Goal: Transaction & Acquisition: Download file/media

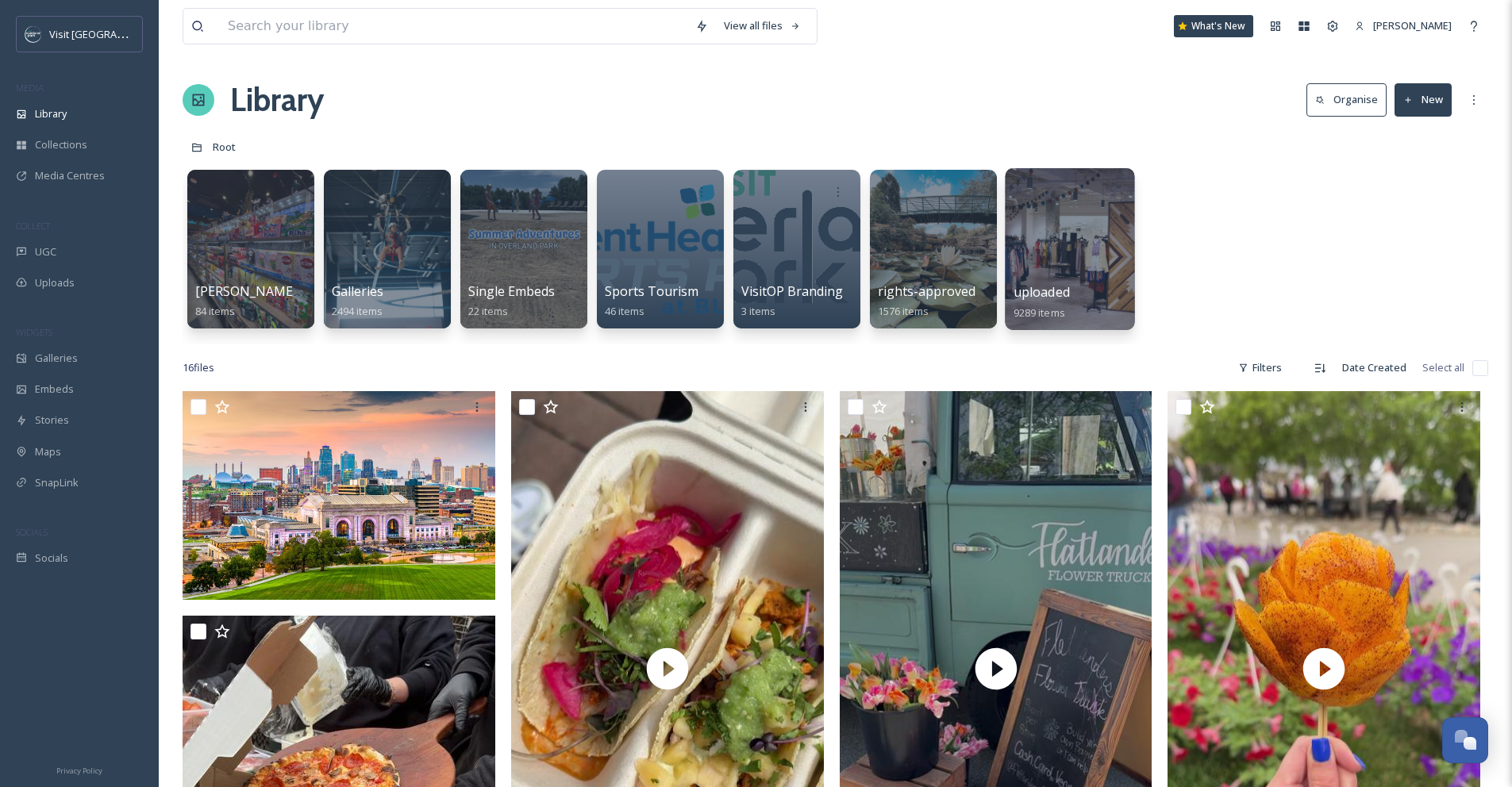
click at [1058, 250] on div at bounding box center [1070, 248] width 130 height 161
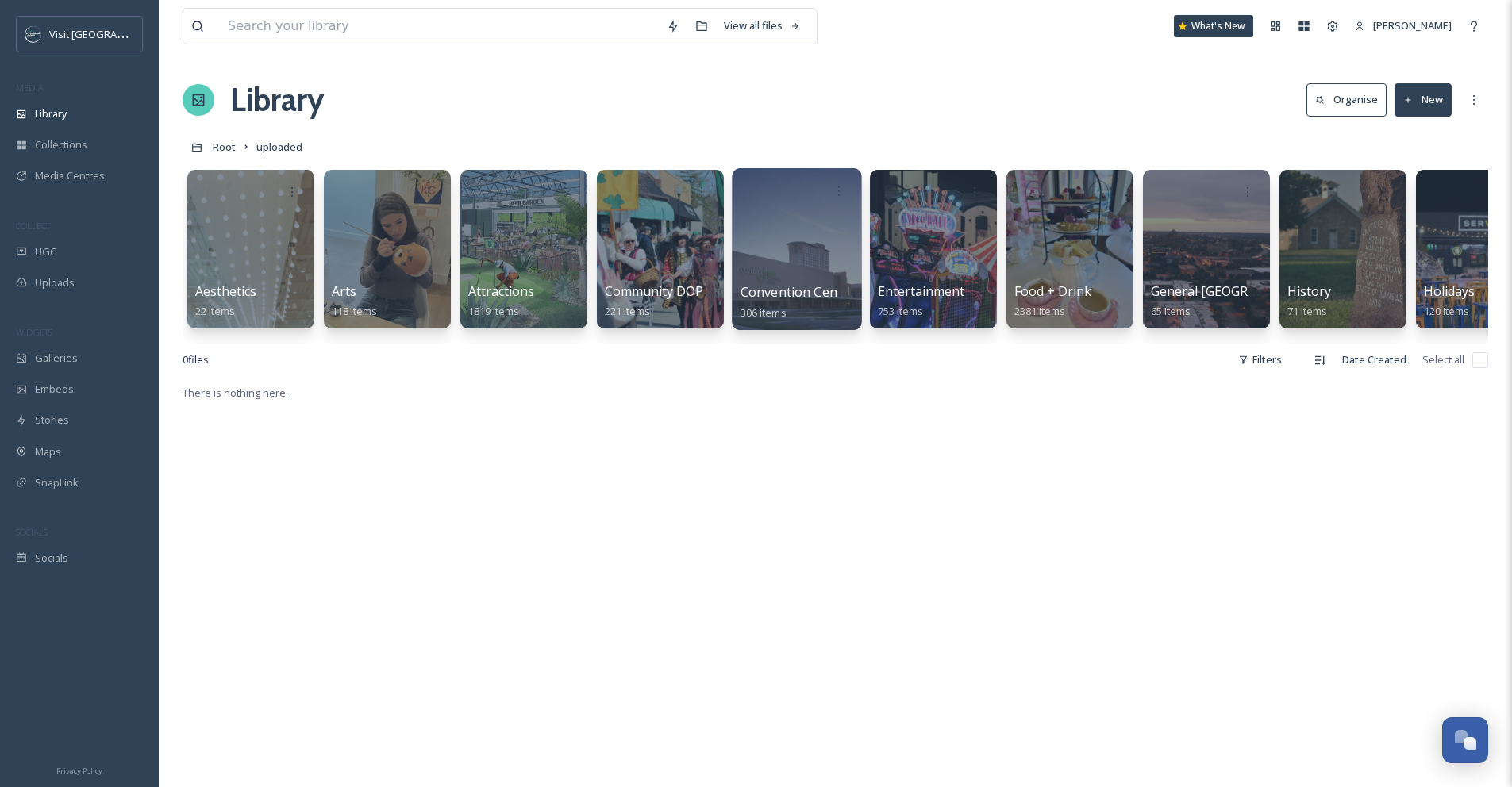
click at [799, 274] on div at bounding box center [796, 248] width 130 height 161
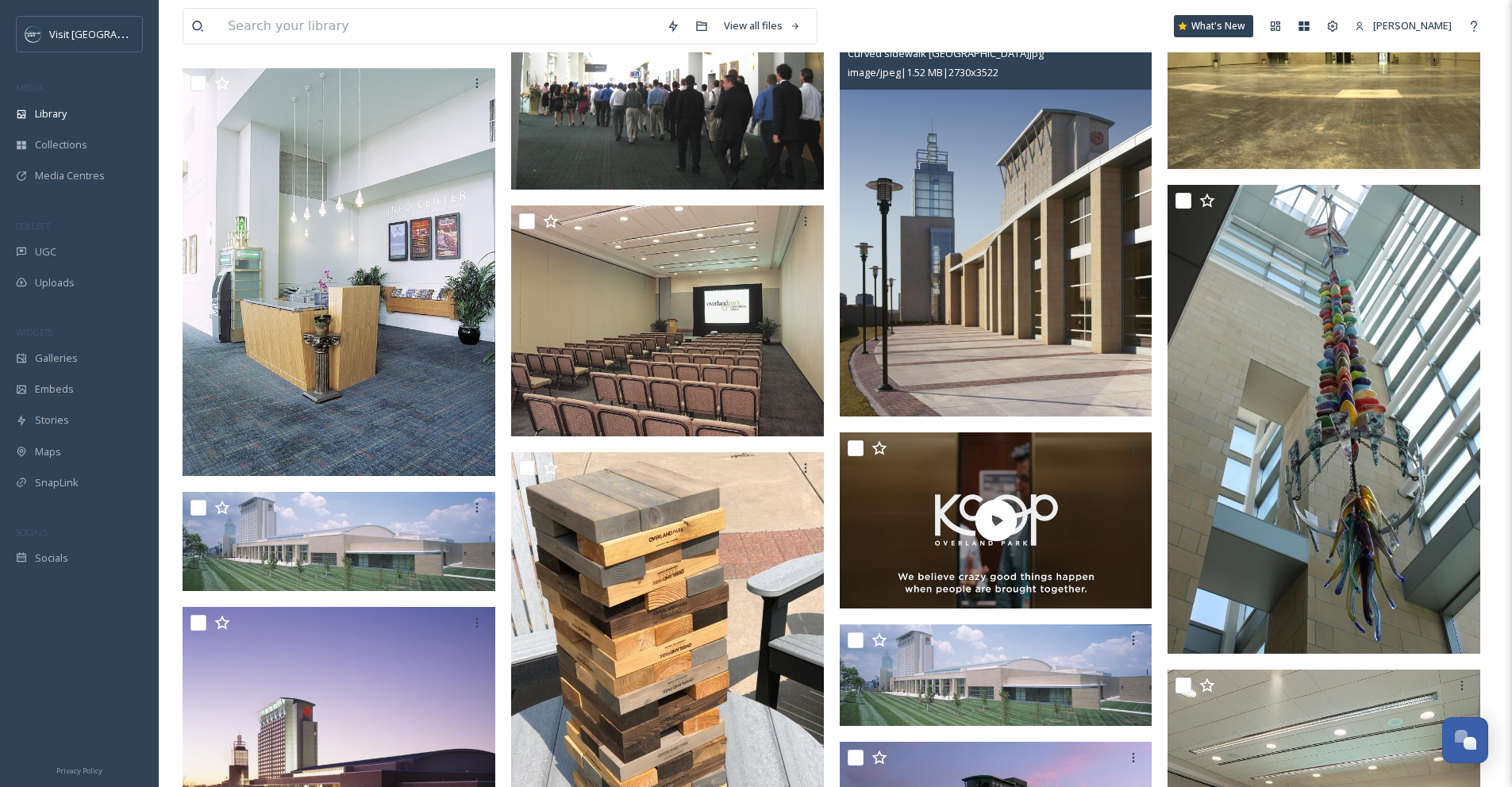
scroll to position [2172, 0]
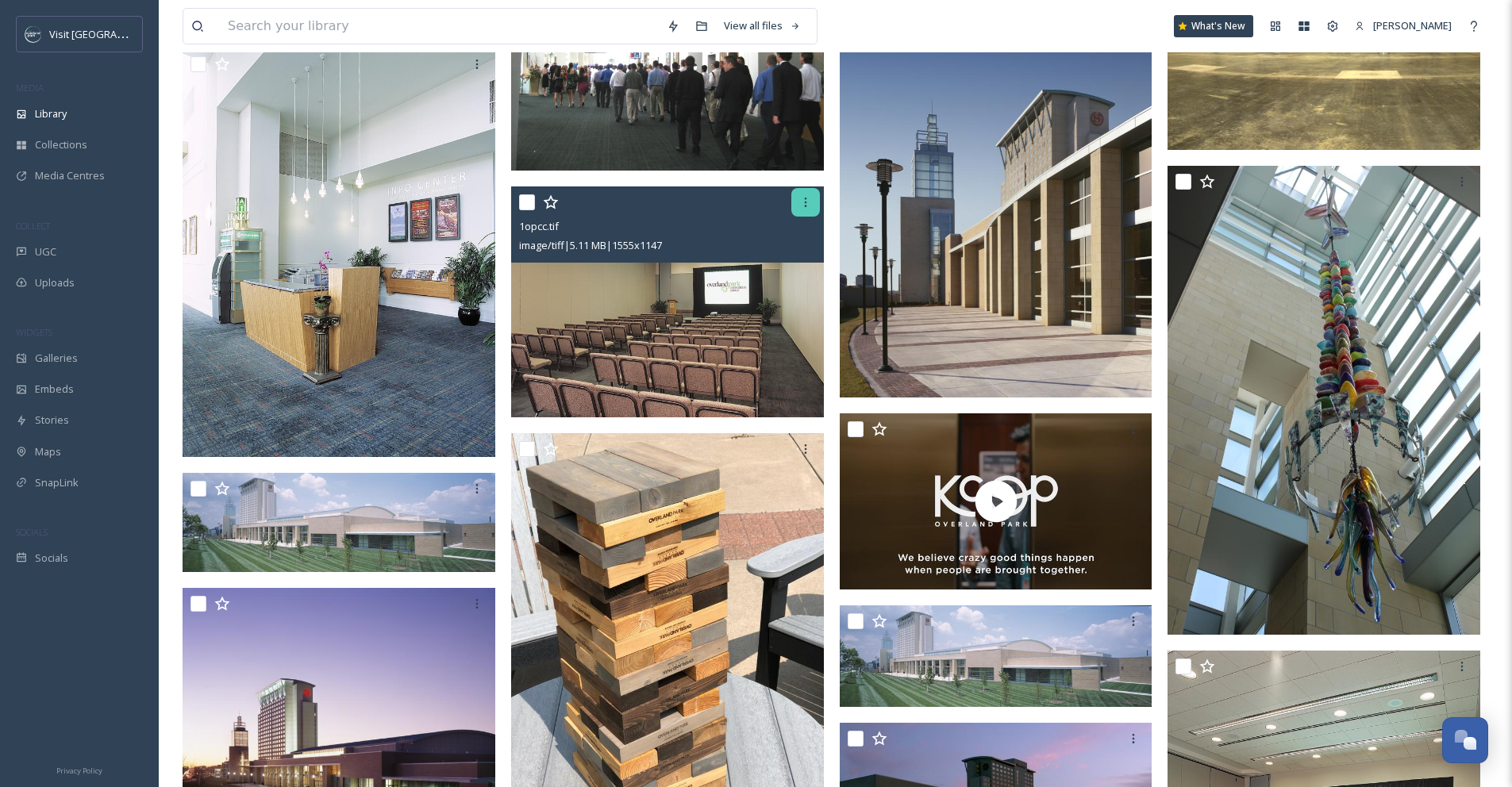
click at [807, 205] on icon at bounding box center [805, 202] width 13 height 13
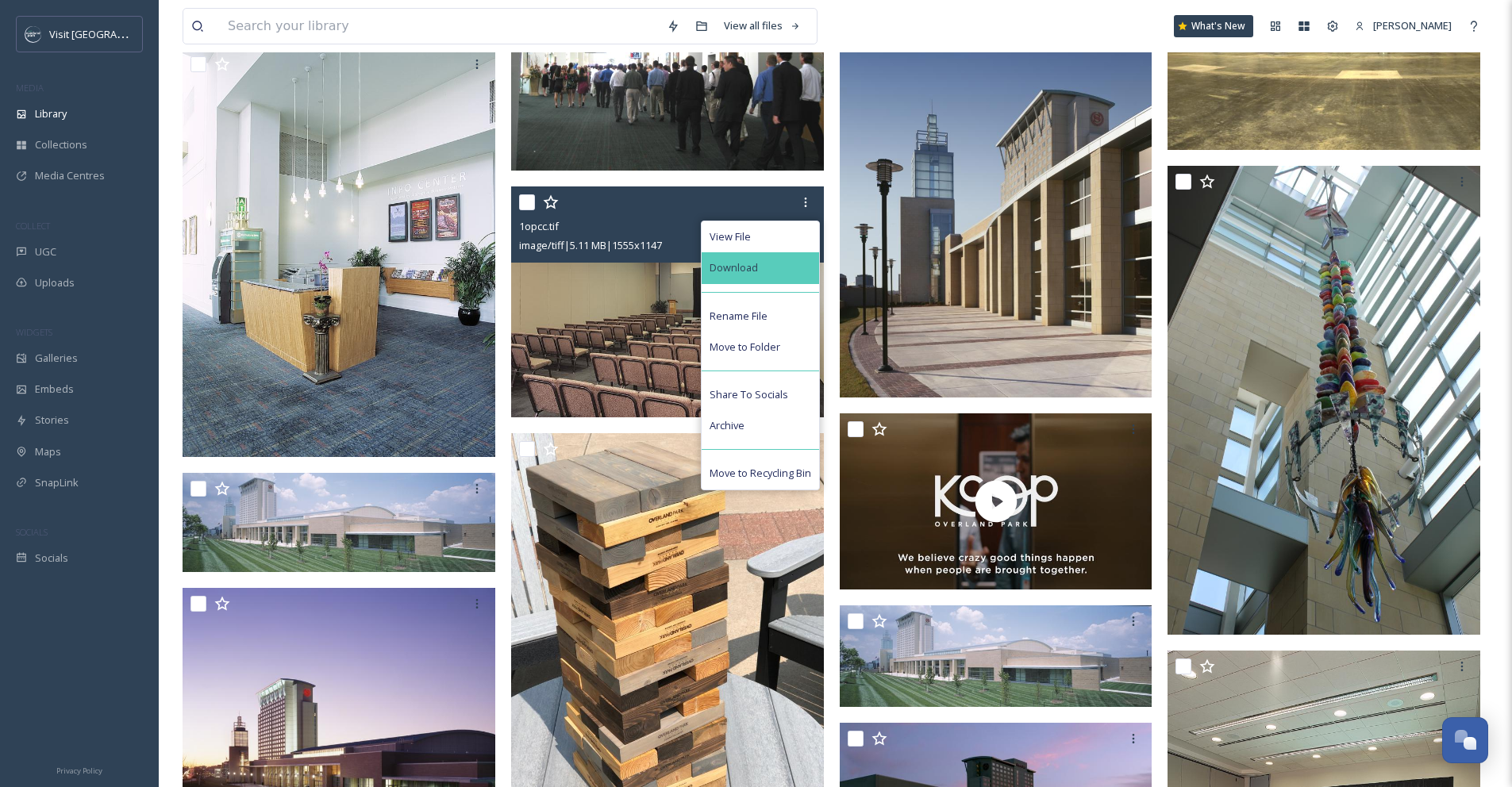
click at [745, 279] on div "Download" at bounding box center [759, 268] width 117 height 31
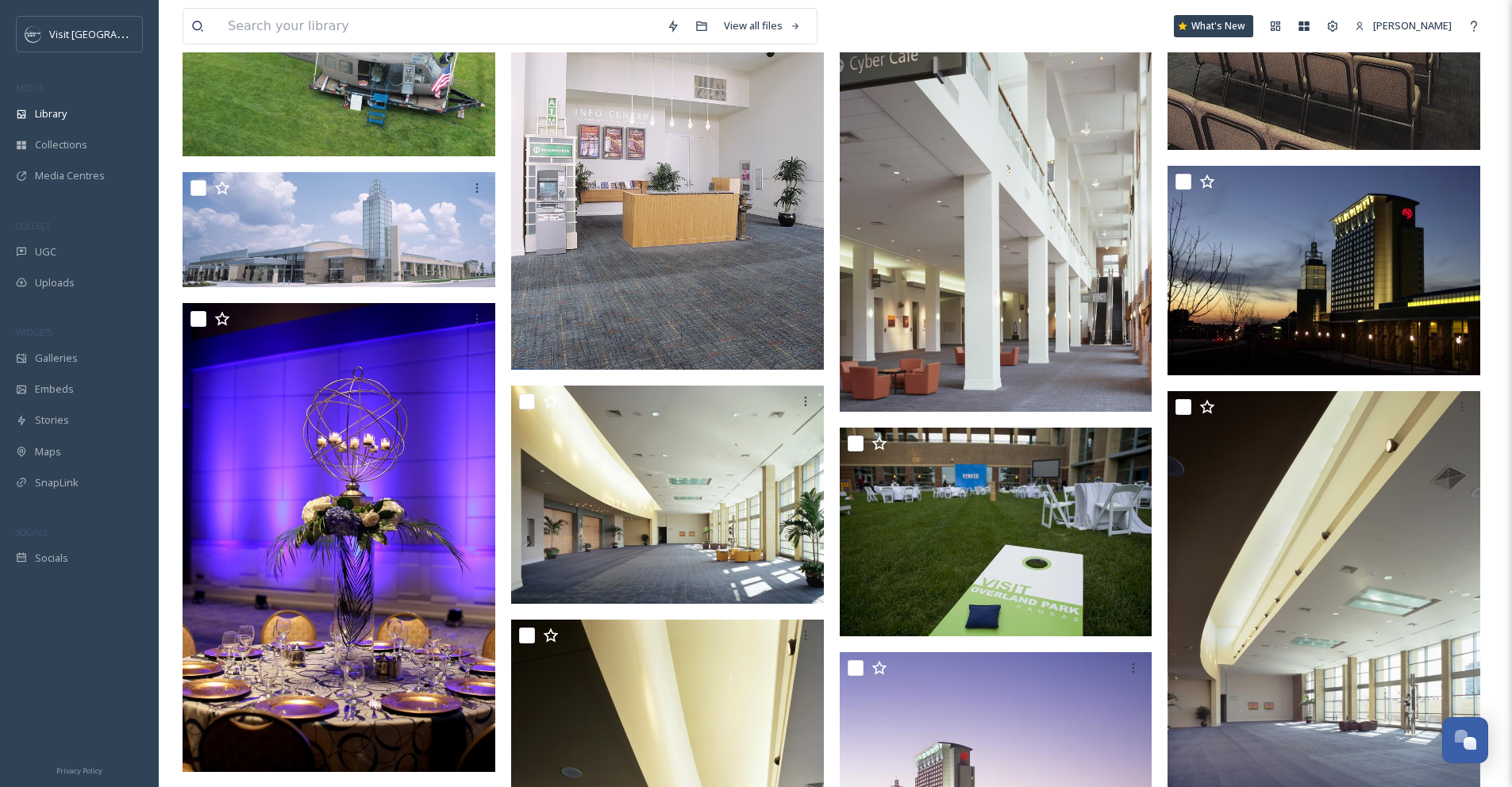
scroll to position [3079, 0]
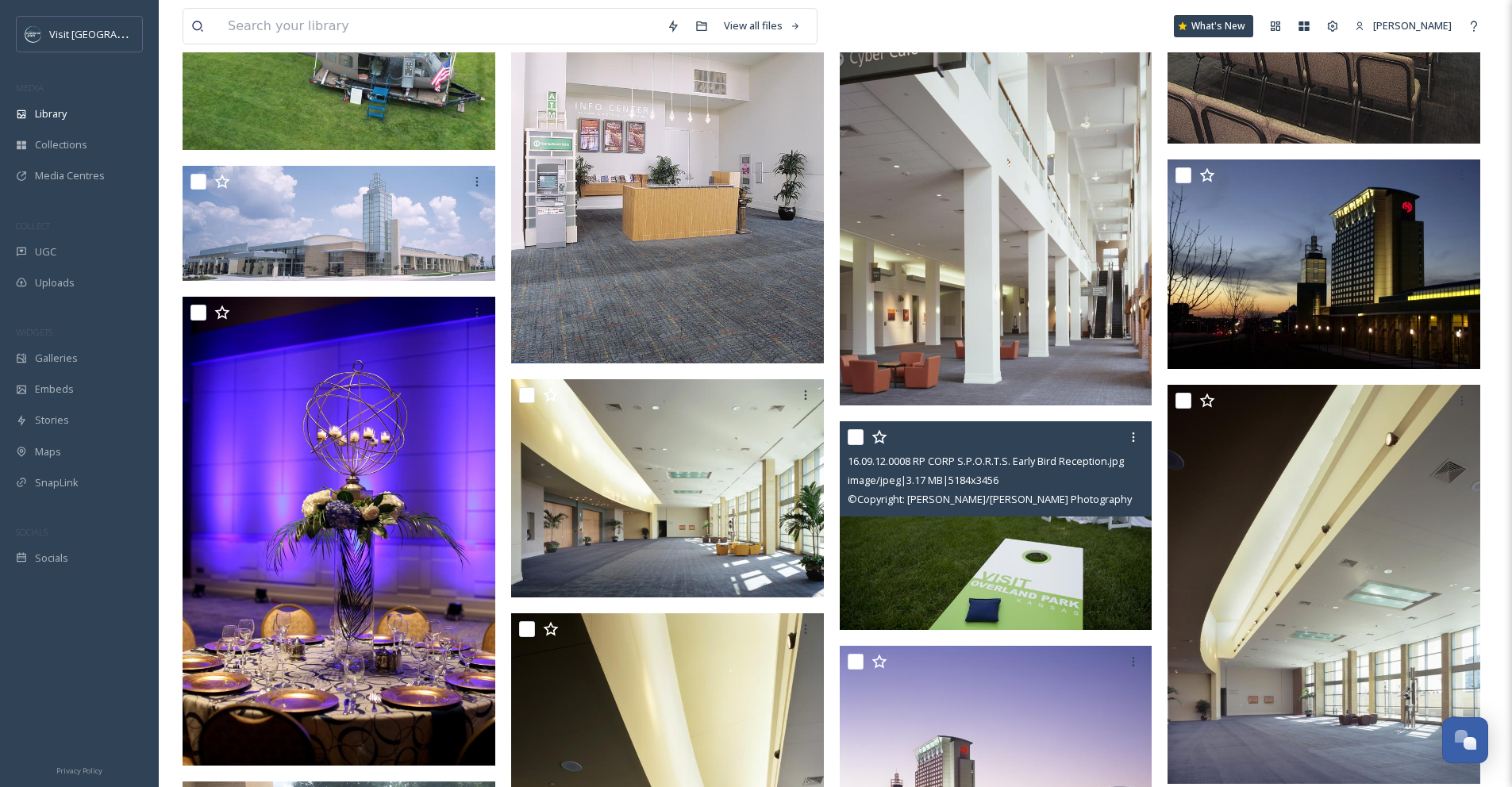
click at [1036, 495] on span "© Copyright: [PERSON_NAME]/[PERSON_NAME] Photography" at bounding box center [990, 499] width 284 height 15
click at [1035, 495] on span "© Copyright: [PERSON_NAME]/[PERSON_NAME] Photography" at bounding box center [990, 499] width 284 height 15
click at [1140, 442] on div at bounding box center [1134, 437] width 29 height 29
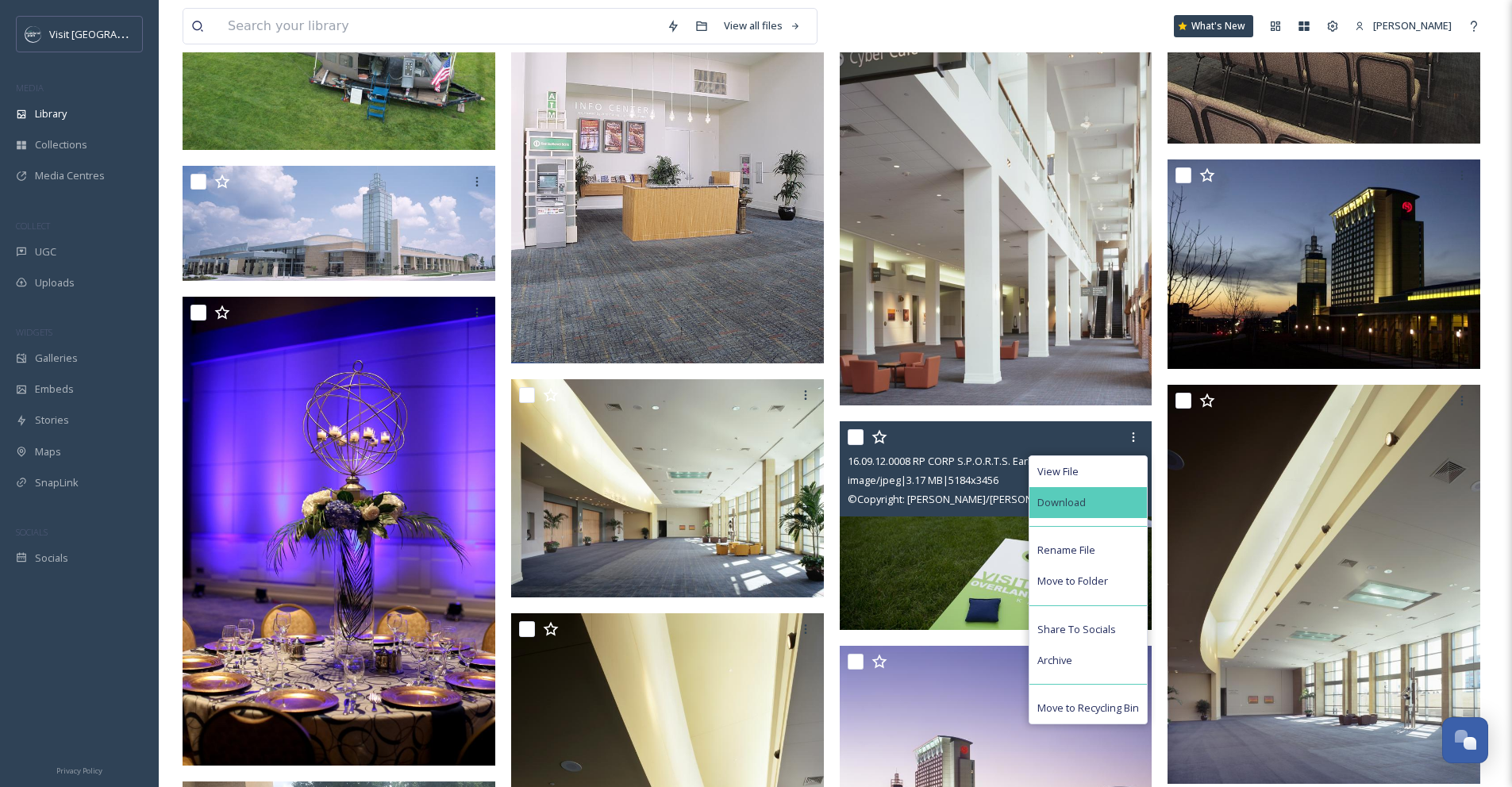
click at [1115, 513] on div "Download" at bounding box center [1087, 503] width 117 height 31
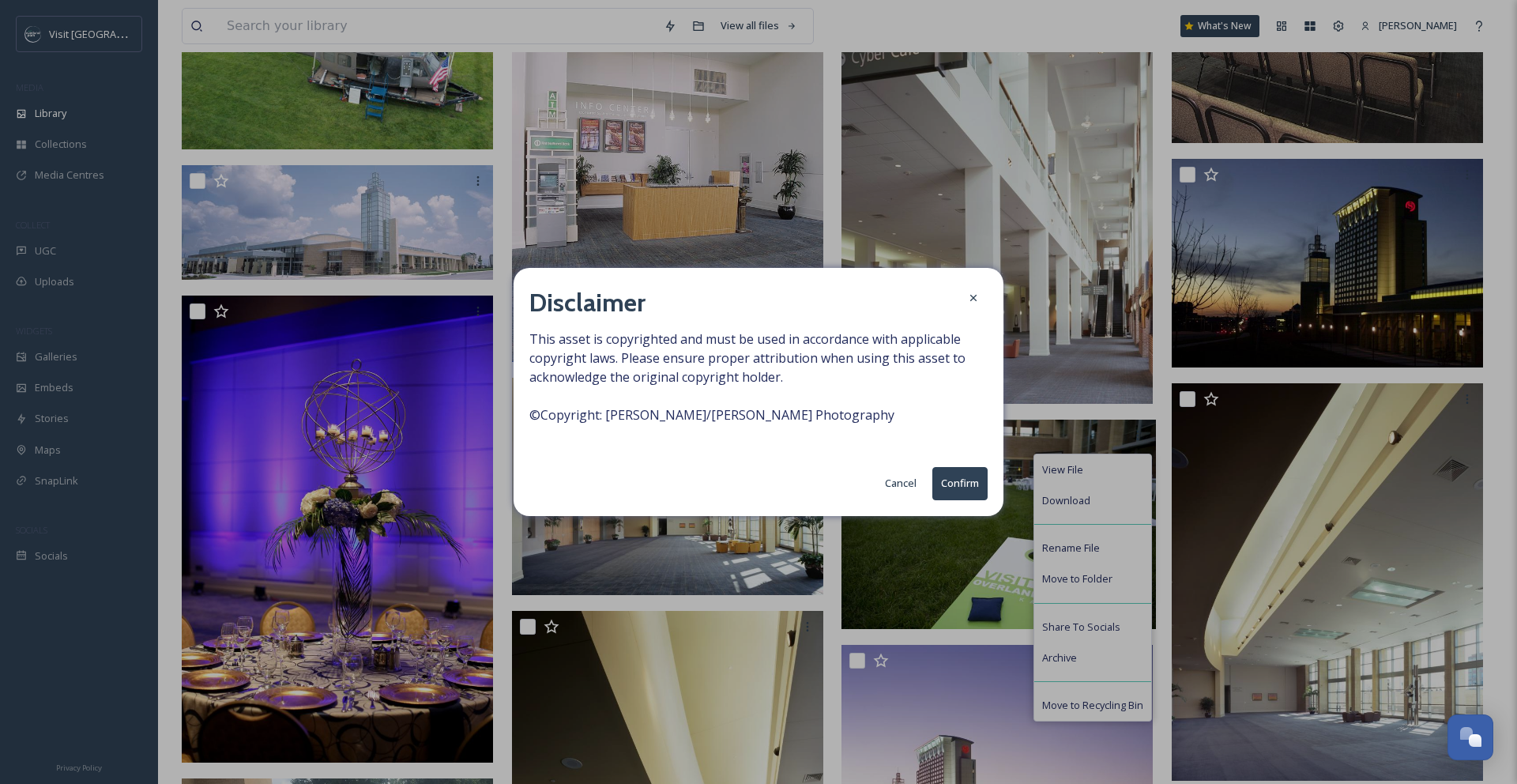
click at [965, 486] on button "Confirm" at bounding box center [959, 483] width 55 height 33
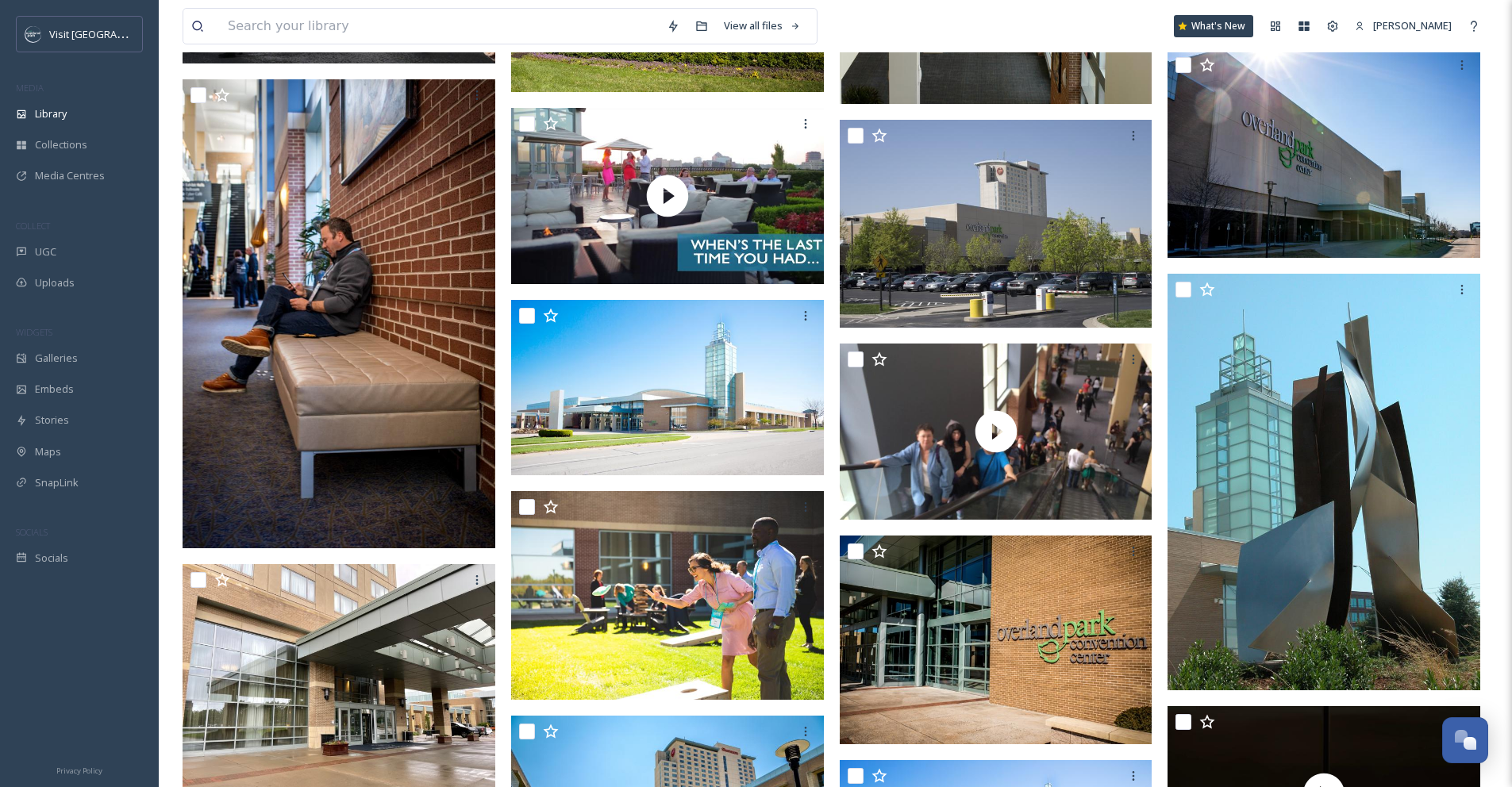
scroll to position [0, 0]
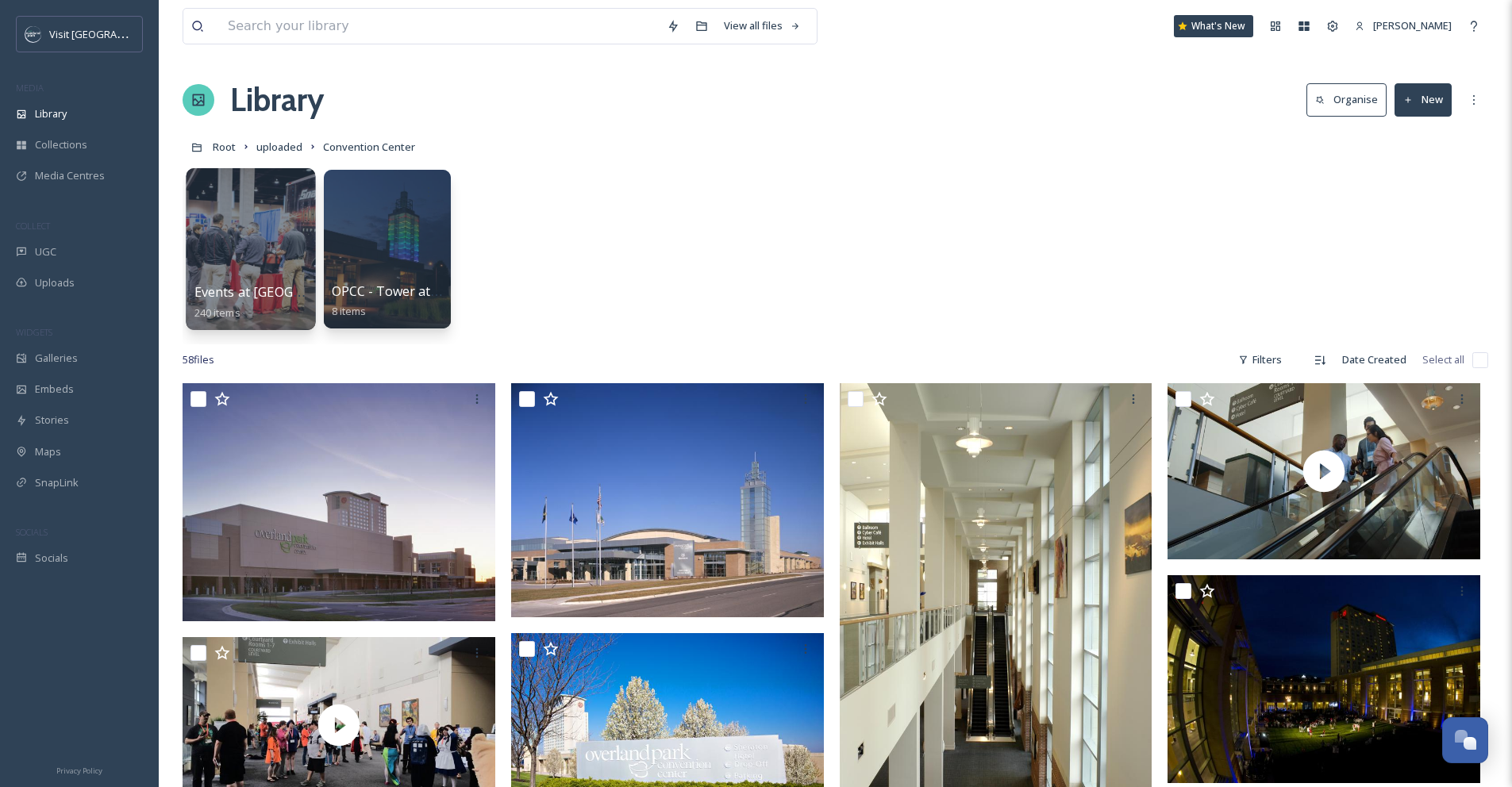
click at [248, 263] on div at bounding box center [251, 248] width 130 height 161
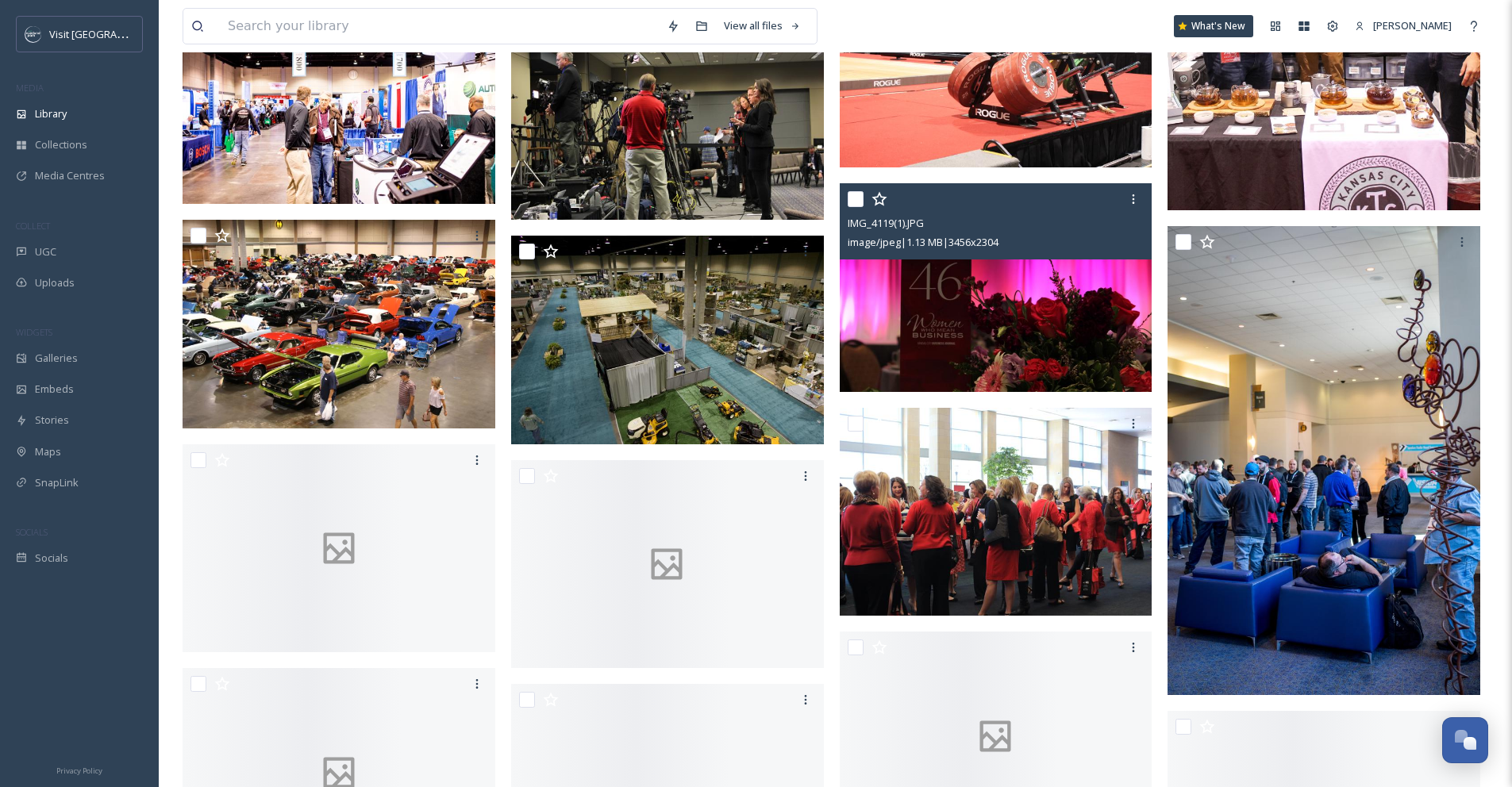
scroll to position [1342, 0]
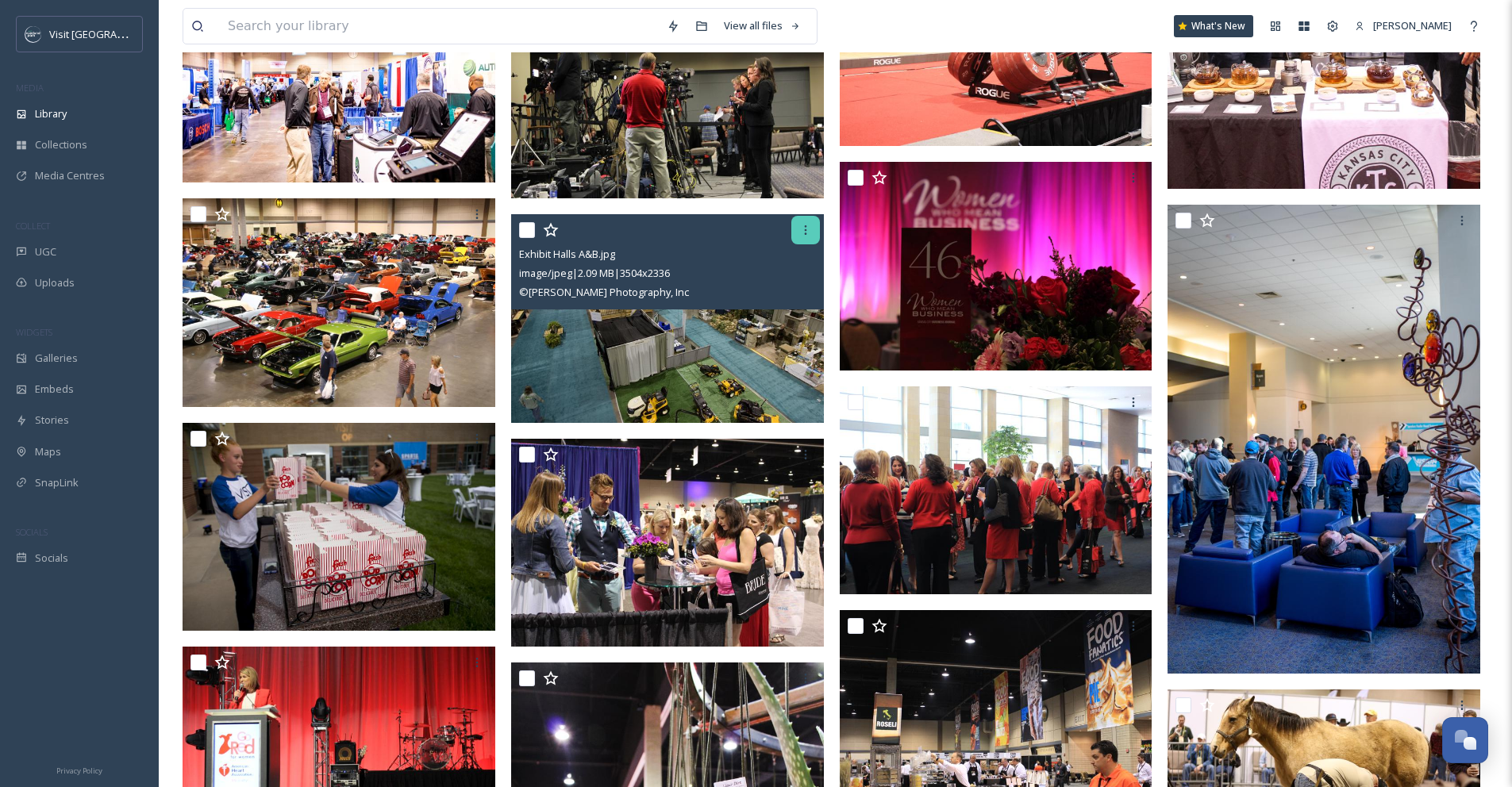
click at [807, 232] on icon at bounding box center [805, 229] width 13 height 13
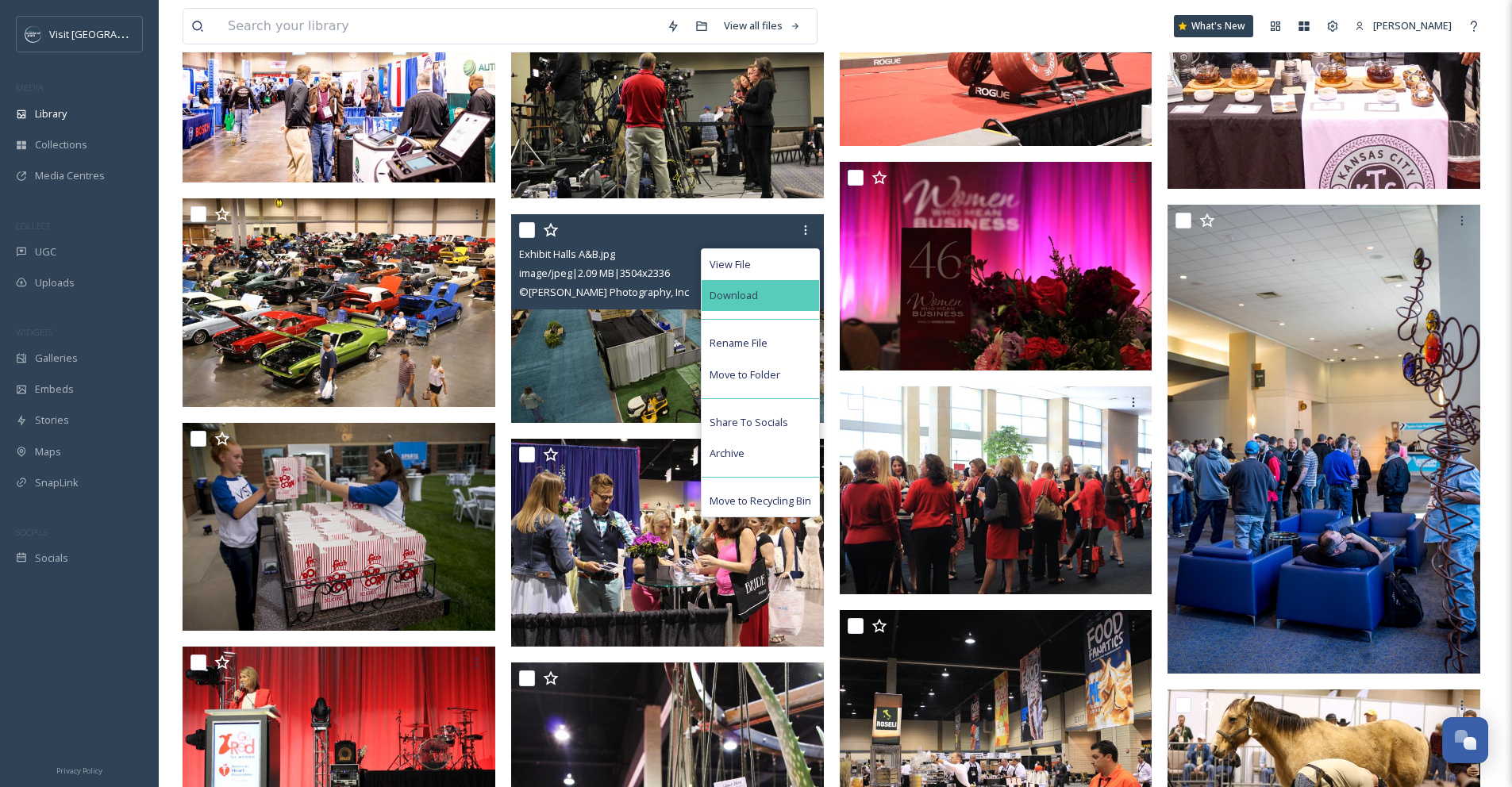
click at [785, 304] on div "Download" at bounding box center [759, 296] width 117 height 31
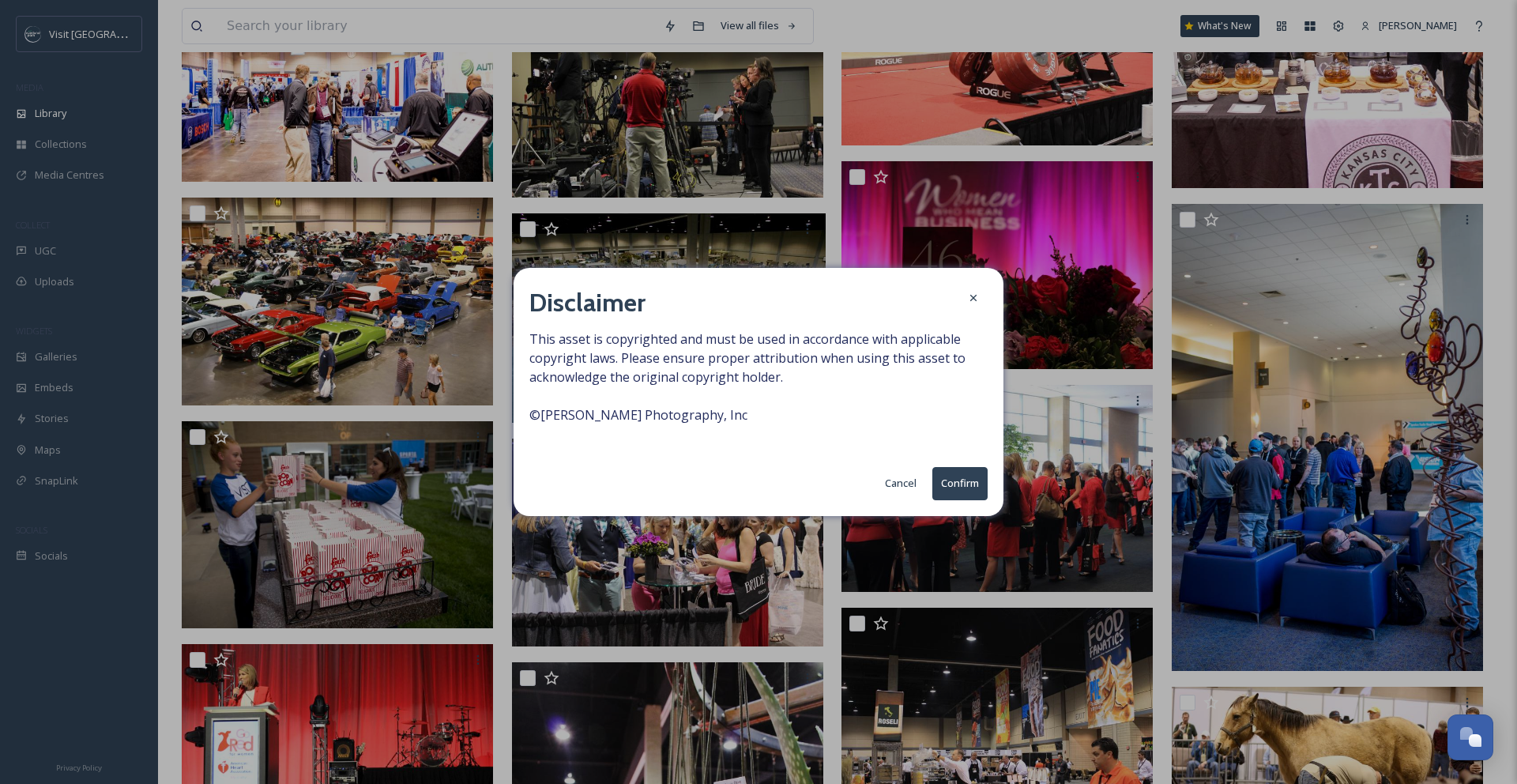
click at [948, 479] on button "Confirm" at bounding box center [959, 483] width 55 height 33
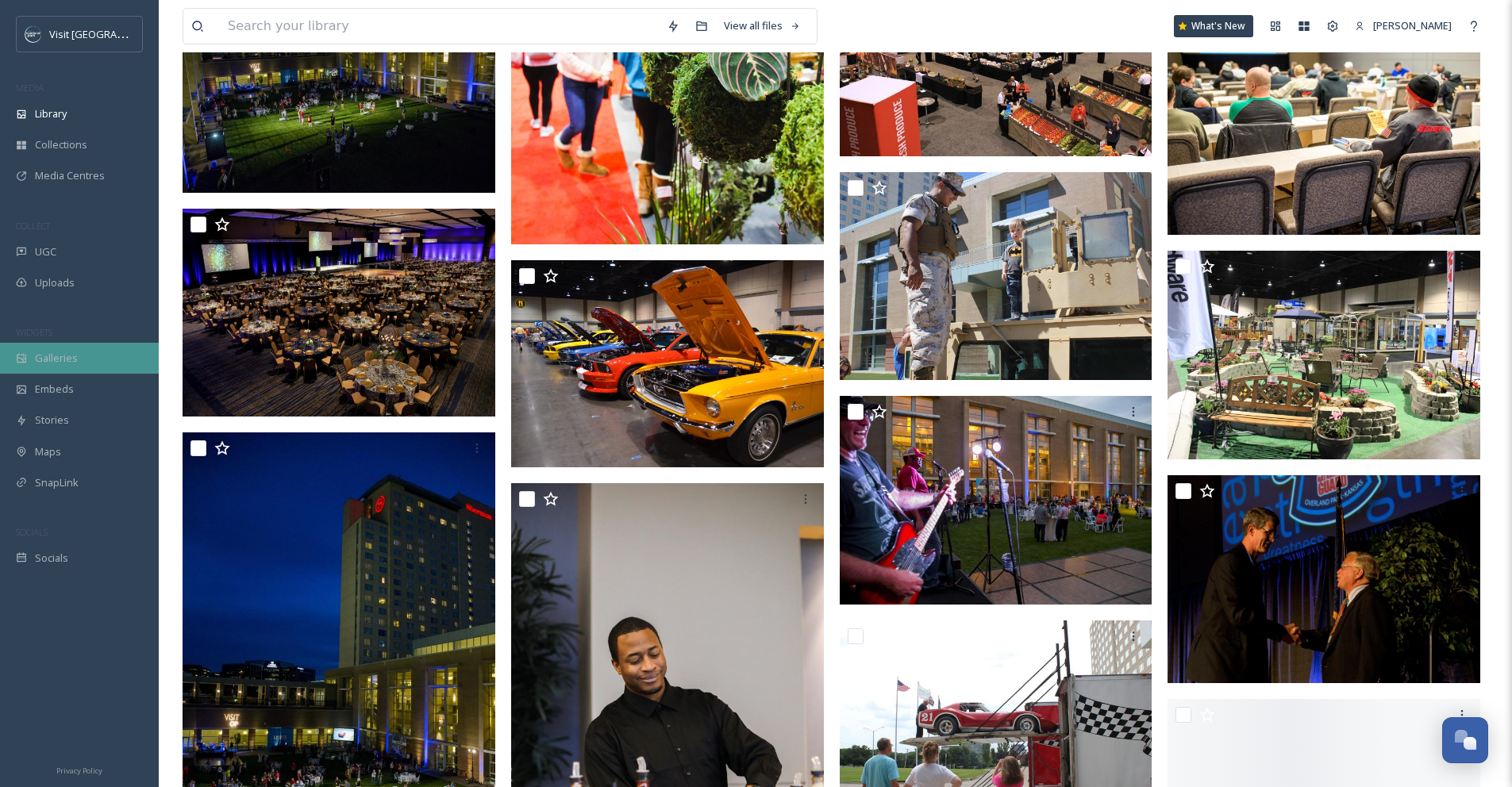
scroll to position [2018, 0]
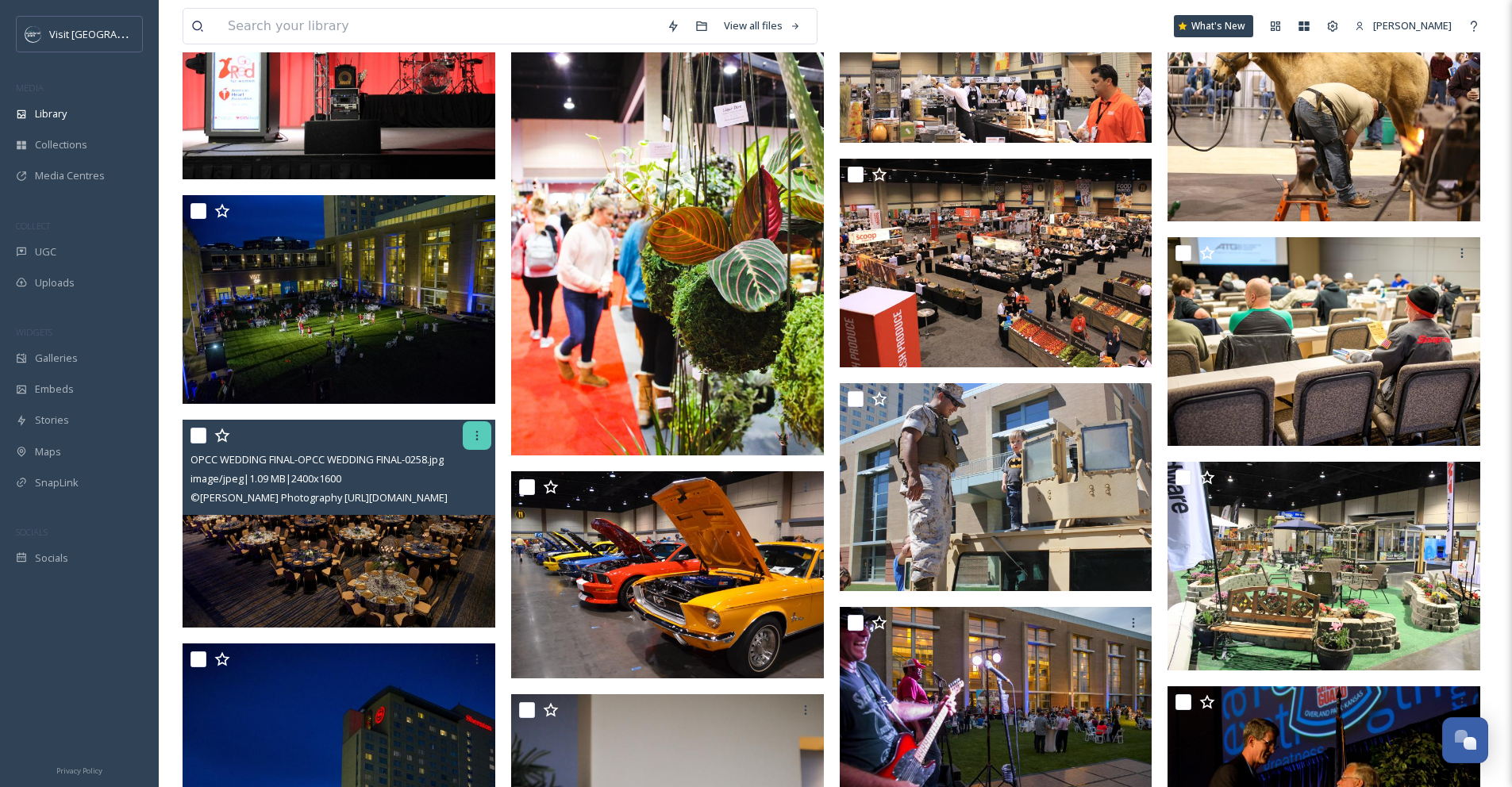
click at [475, 435] on icon at bounding box center [476, 435] width 13 height 13
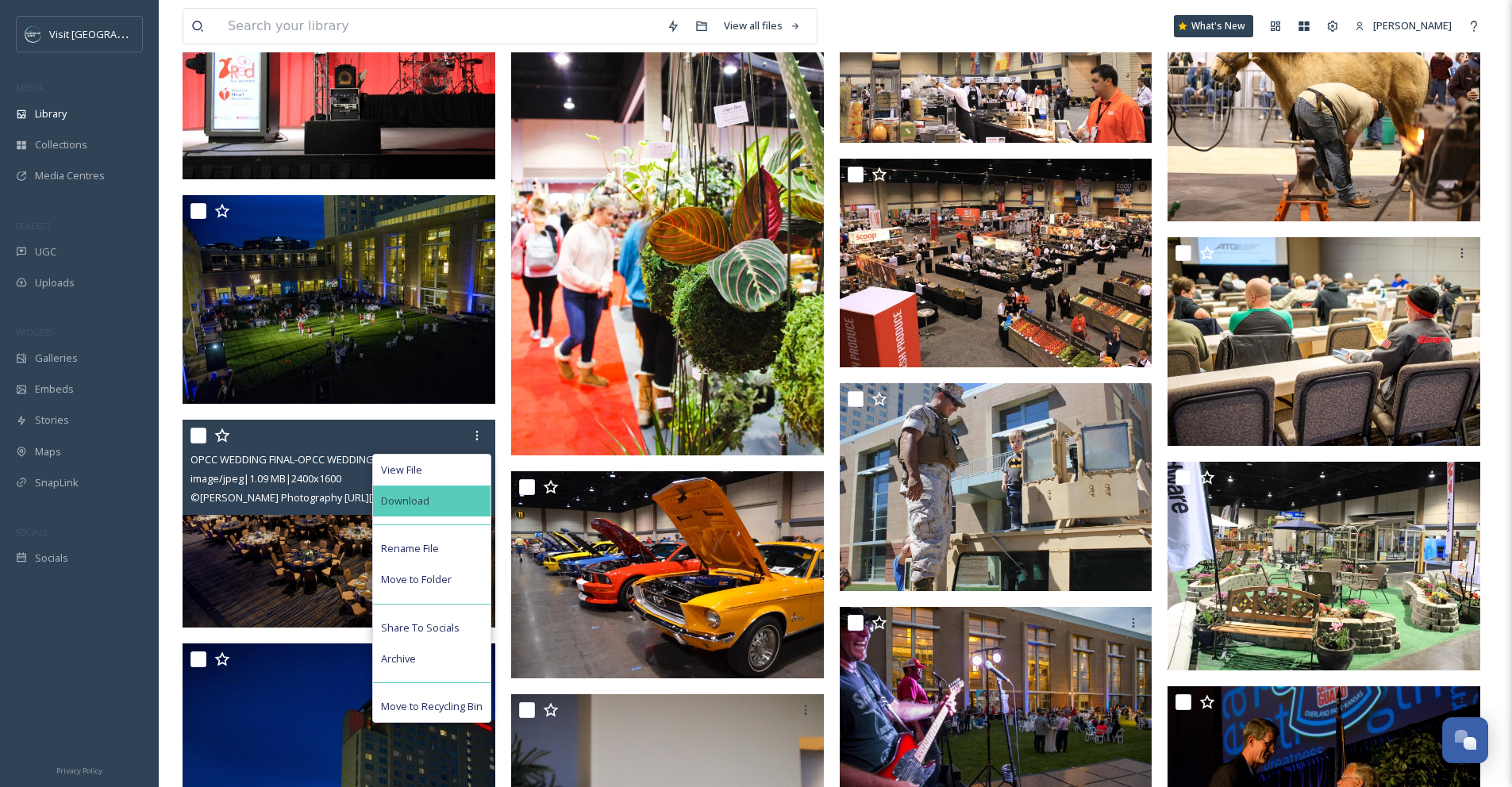
click at [454, 501] on div "Download" at bounding box center [431, 501] width 117 height 31
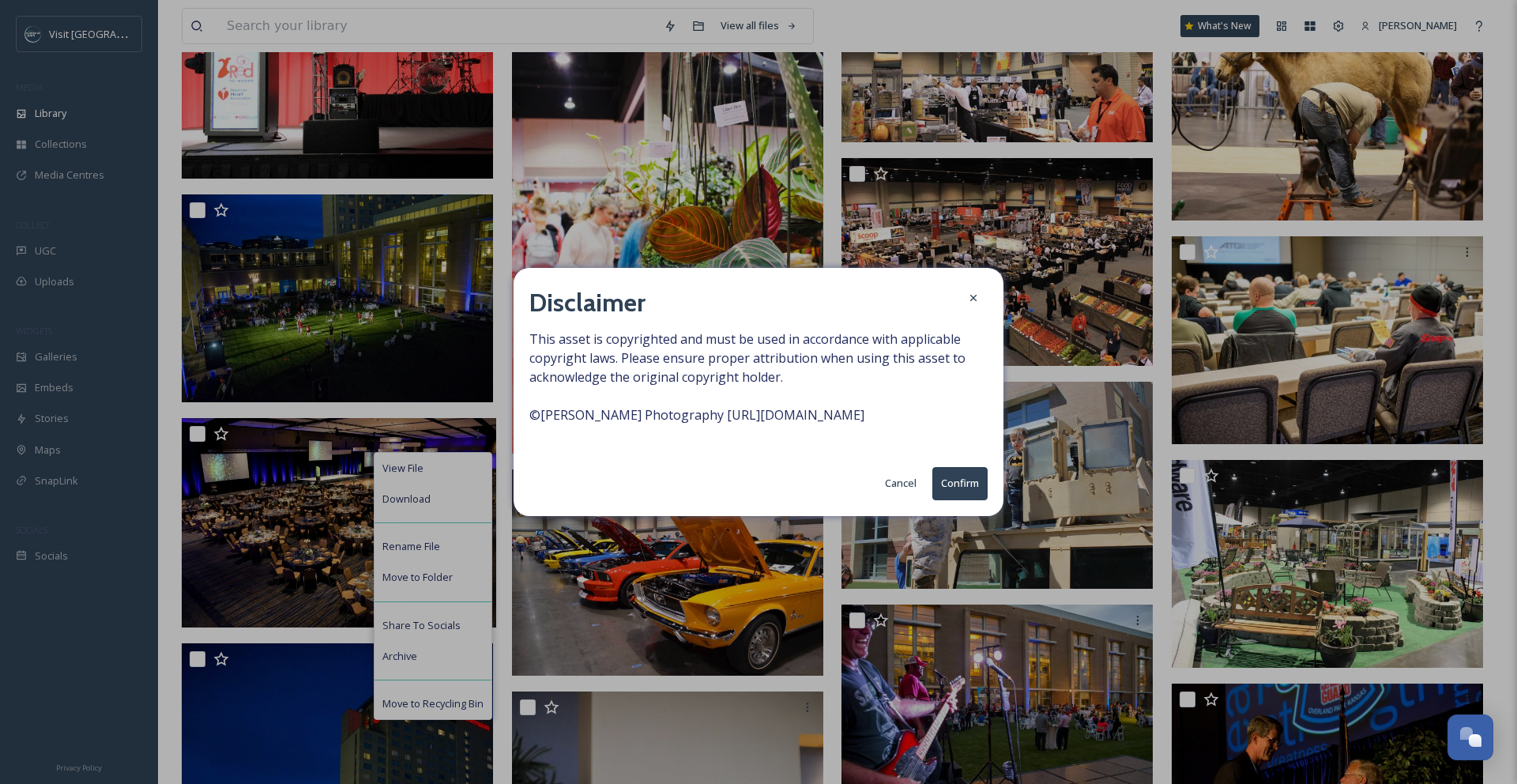
click at [970, 488] on button "Confirm" at bounding box center [959, 483] width 55 height 33
